Goal: Task Accomplishment & Management: Use online tool/utility

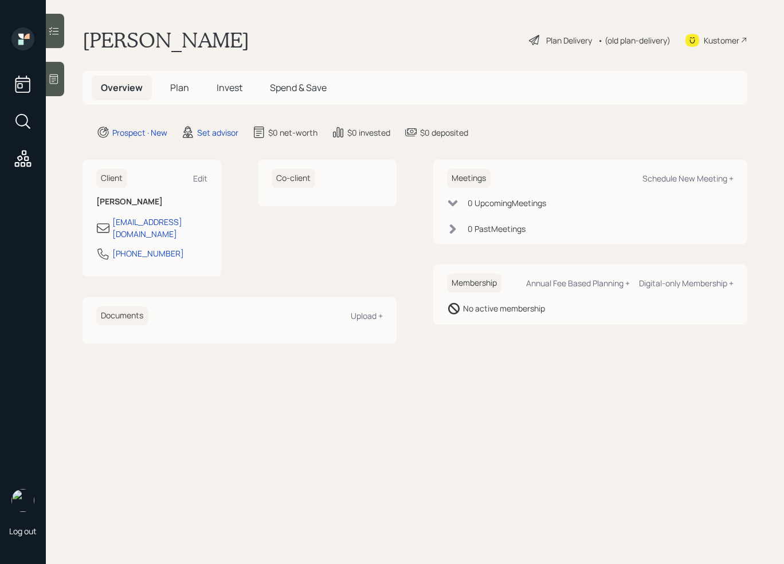
click at [56, 80] on icon at bounding box center [54, 79] width 9 height 10
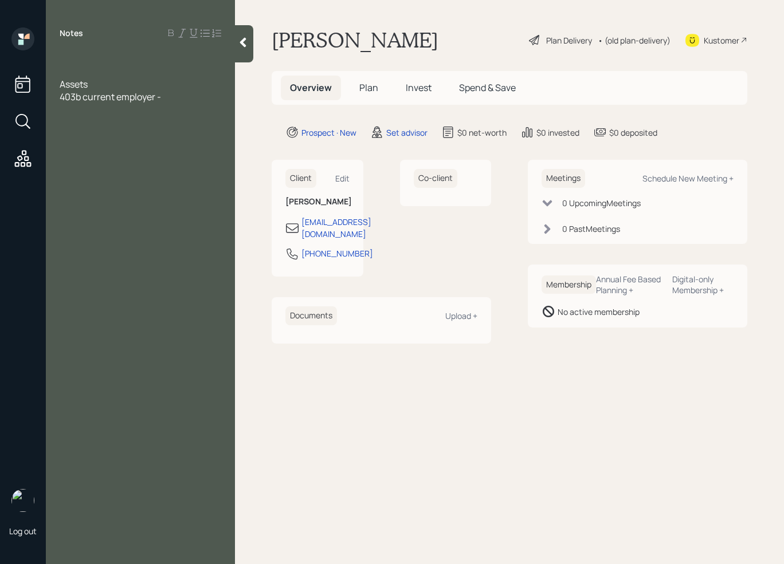
click at [62, 52] on div "Notes Assets 403b current employer -" at bounding box center [140, 289] width 189 height 523
click at [62, 56] on div at bounding box center [141, 59] width 162 height 13
click at [175, 102] on div "Assets" at bounding box center [141, 97] width 162 height 13
click at [176, 107] on div "403b current employer -" at bounding box center [141, 109] width 162 height 13
click at [70, 123] on div at bounding box center [141, 122] width 162 height 13
